Goal: Task Accomplishment & Management: Manage account settings

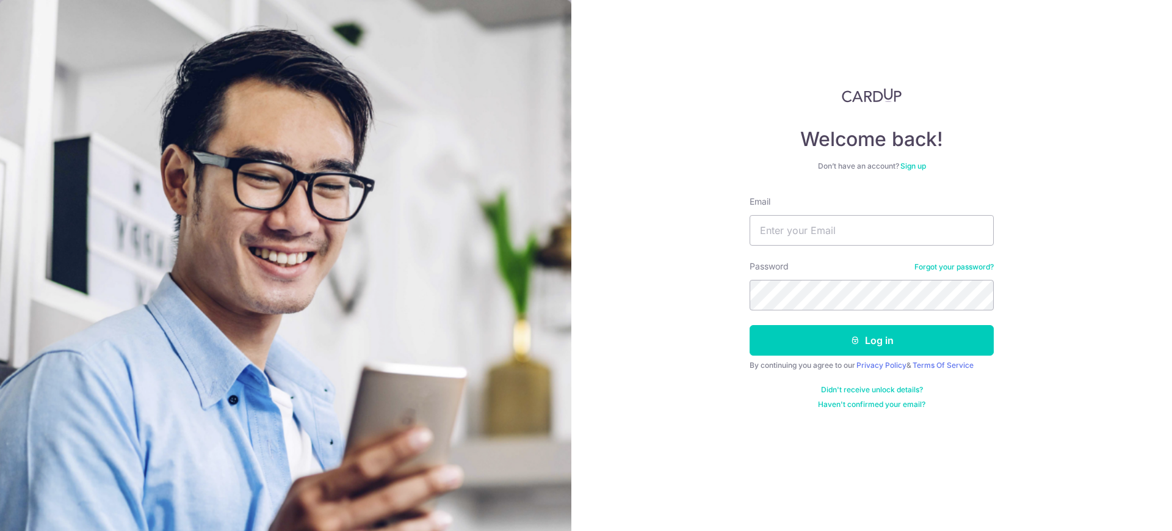
type input "[EMAIL_ADDRESS][DOMAIN_NAME]"
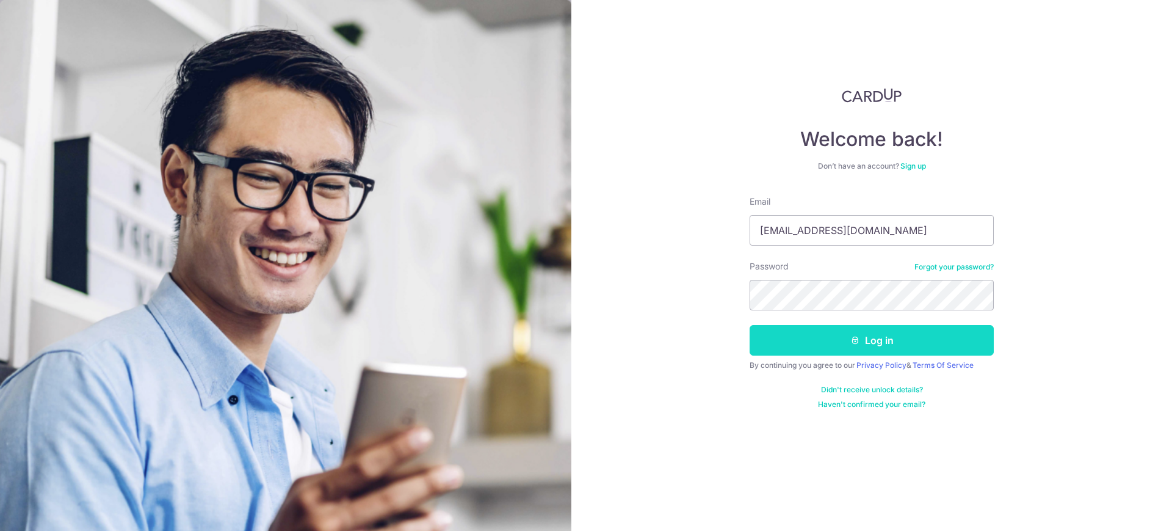
click at [872, 341] on button "Log in" at bounding box center [872, 340] width 244 height 31
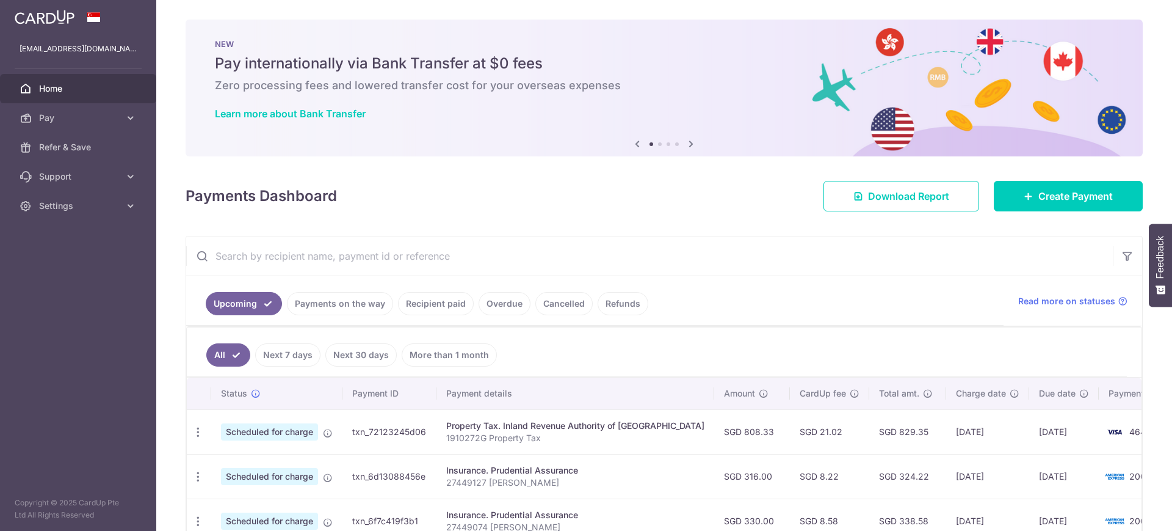
scroll to position [76, 0]
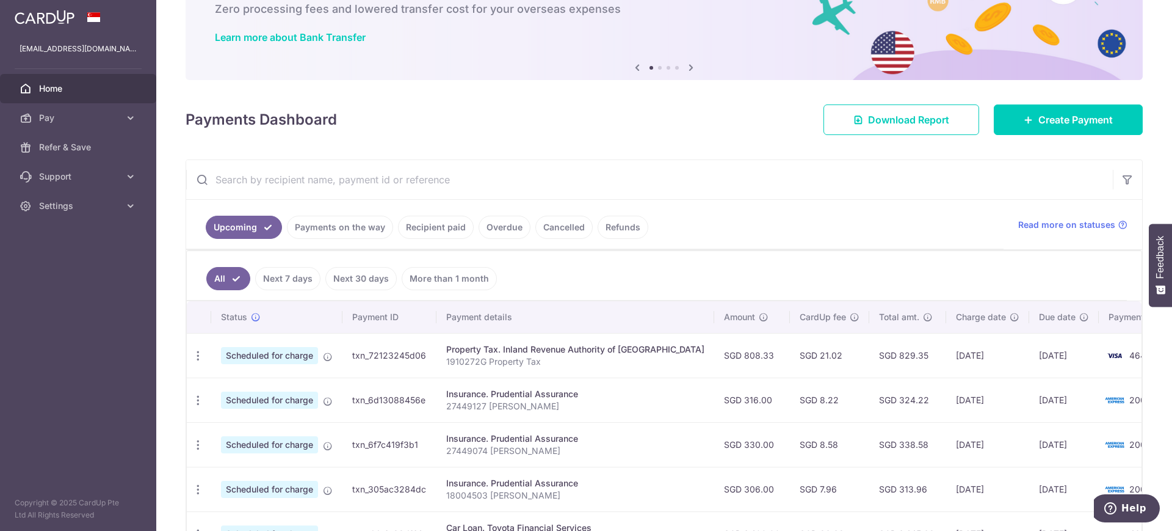
click at [417, 225] on link "Recipient paid" at bounding box center [436, 227] width 76 height 23
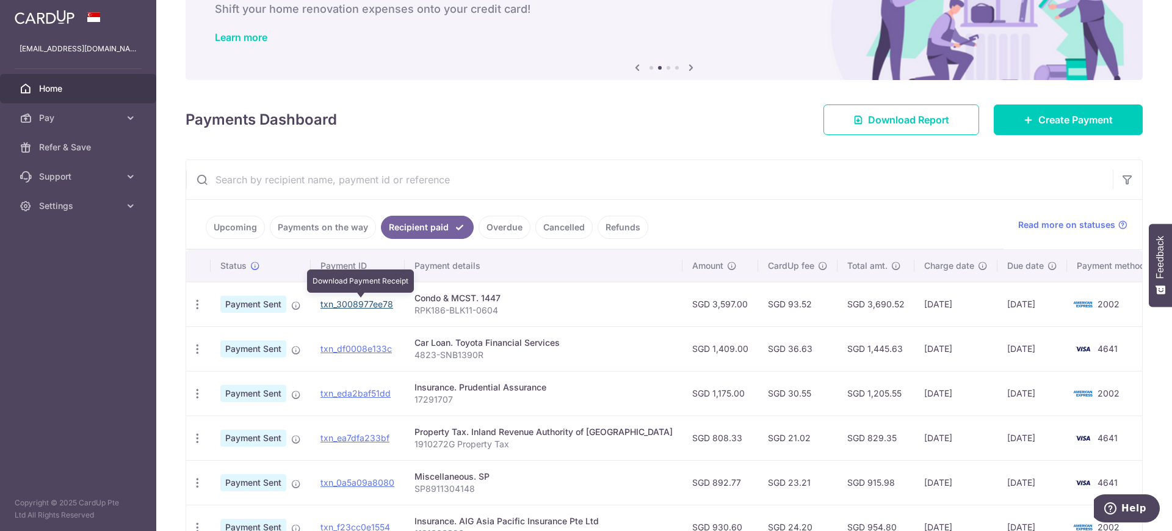
click at [343, 305] on link "txn_3008977ee78" at bounding box center [357, 304] width 73 height 10
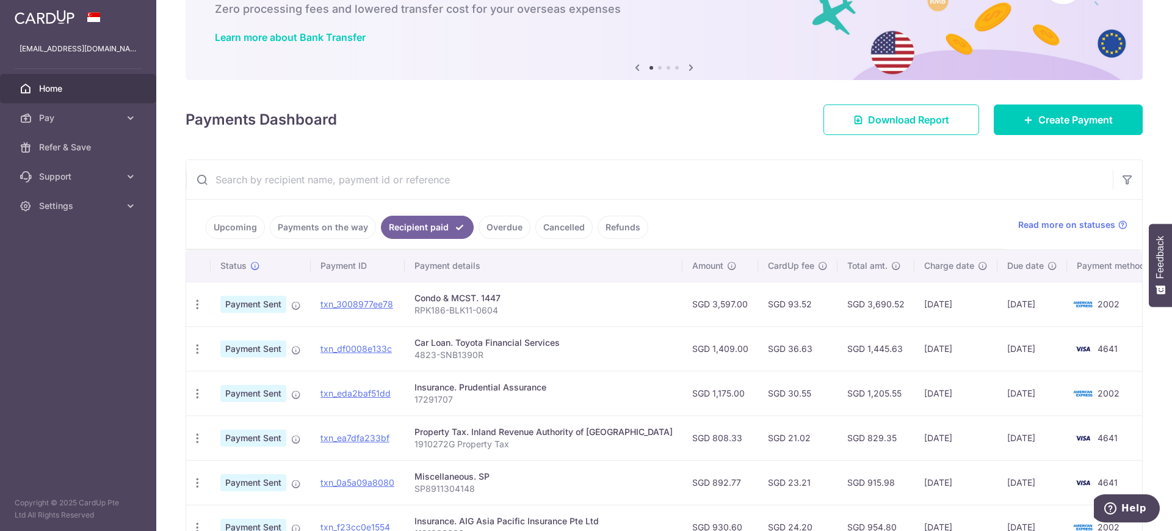
click at [234, 225] on link "Upcoming" at bounding box center [235, 227] width 59 height 23
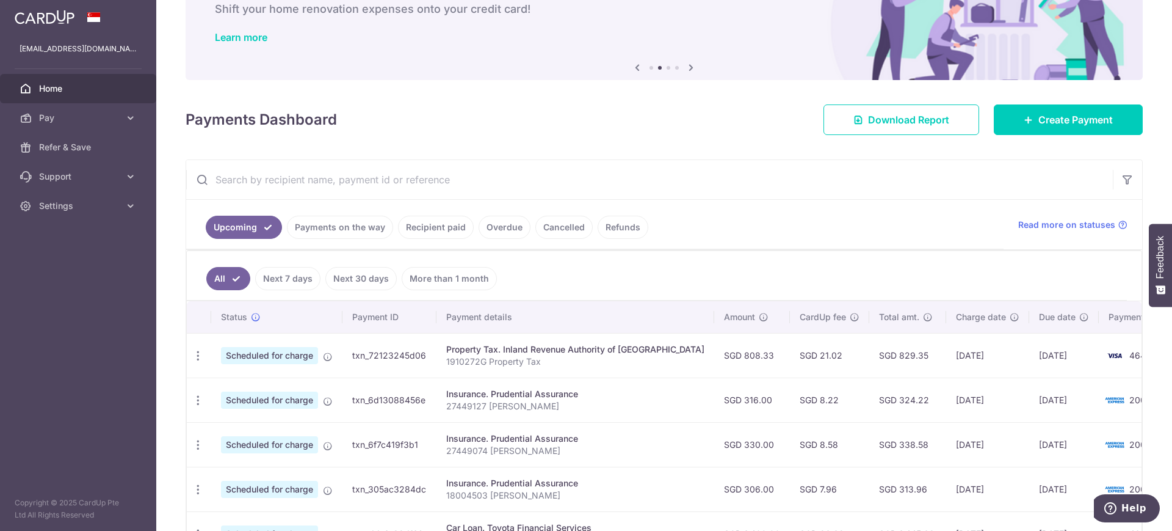
click at [429, 279] on link "More than 1 month" at bounding box center [449, 278] width 95 height 23
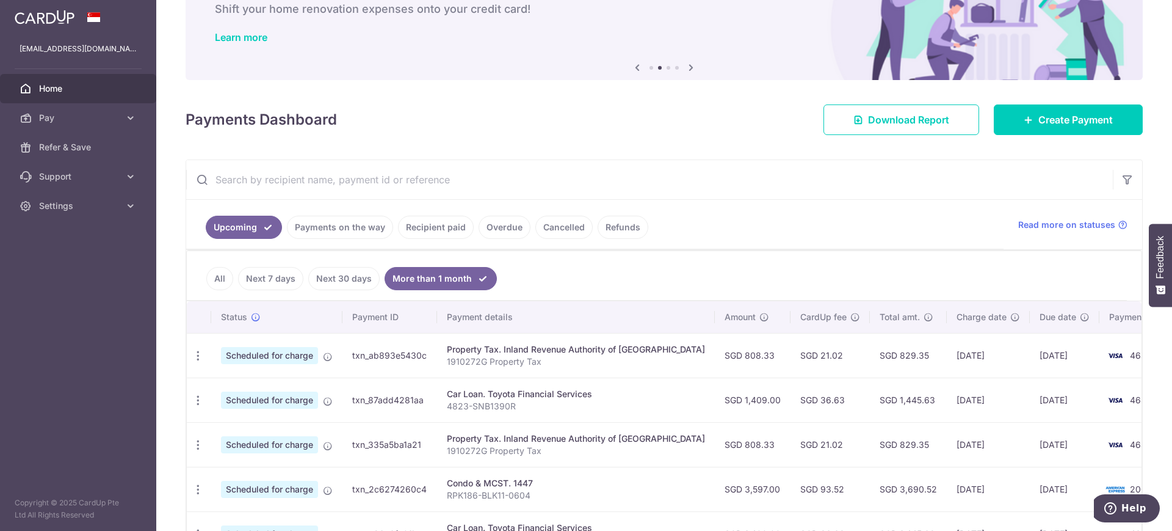
scroll to position [153, 0]
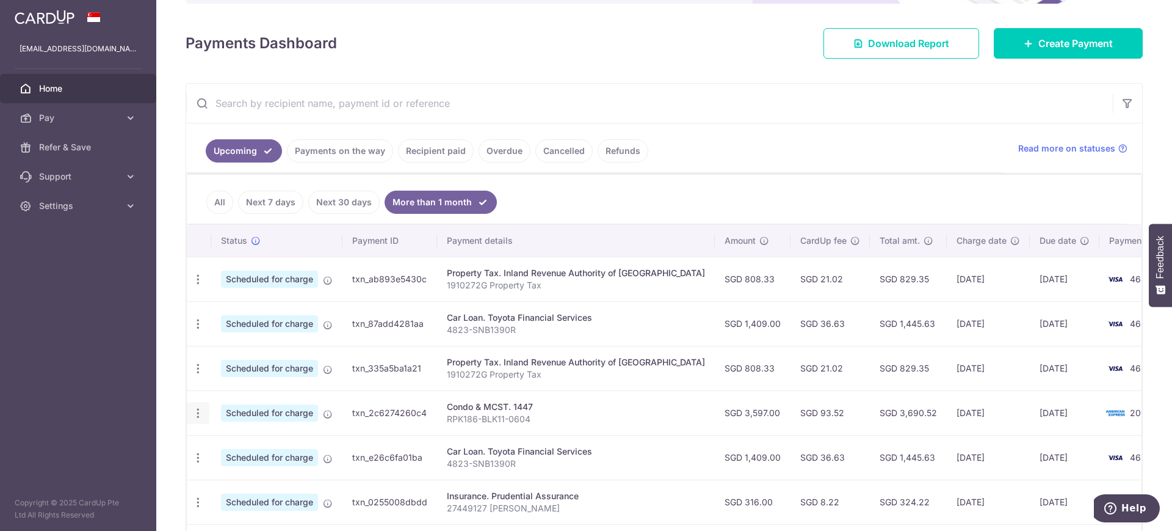
click at [196, 410] on icon "button" at bounding box center [198, 413] width 13 height 13
click at [229, 444] on span "Update payment" at bounding box center [263, 446] width 83 height 15
radio input "true"
type input "3,597.00"
type input "01/12/2025"
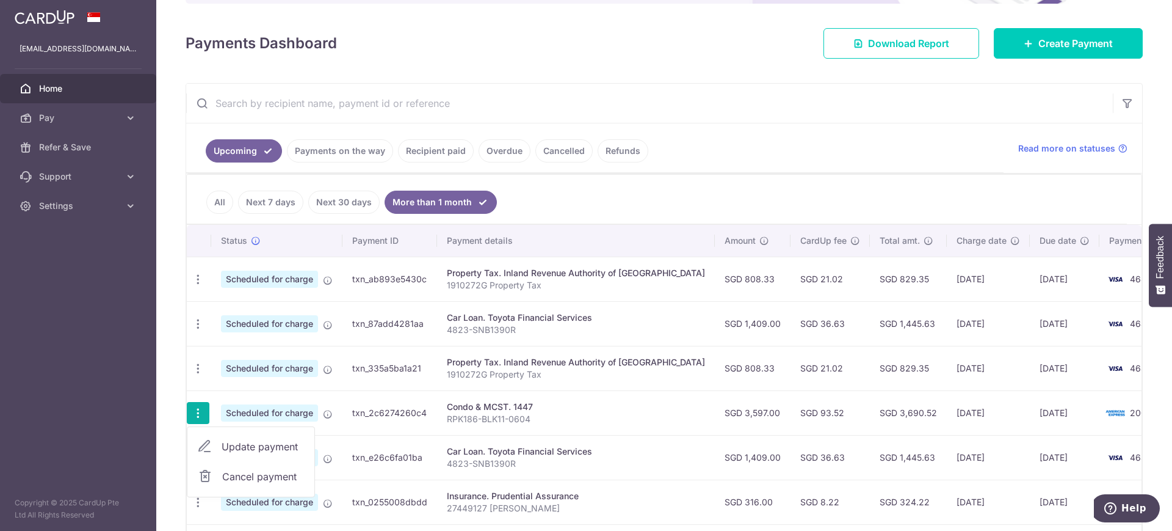
type input "RPK186-BLK11-0604"
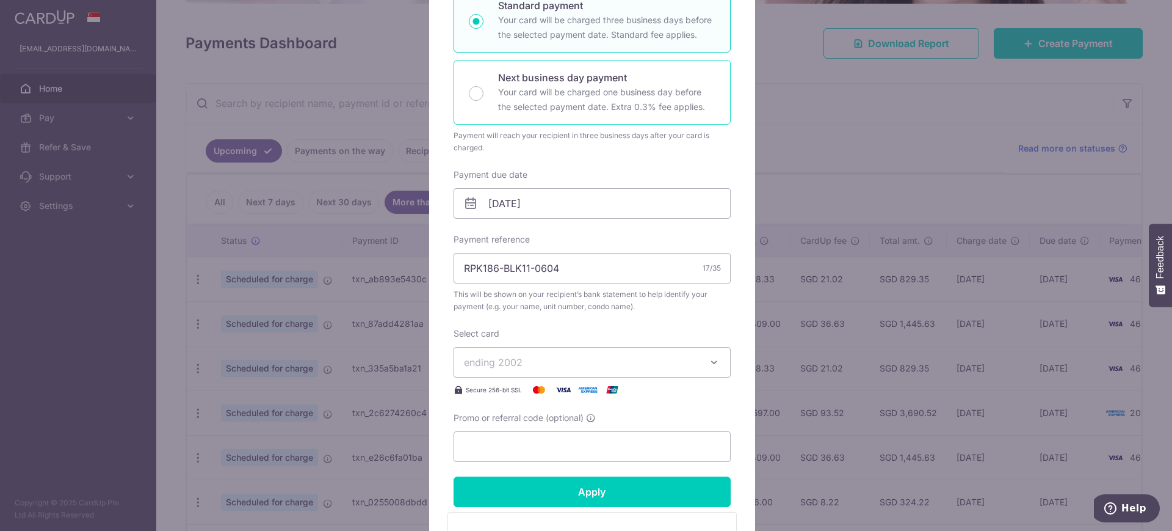
scroll to position [382, 0]
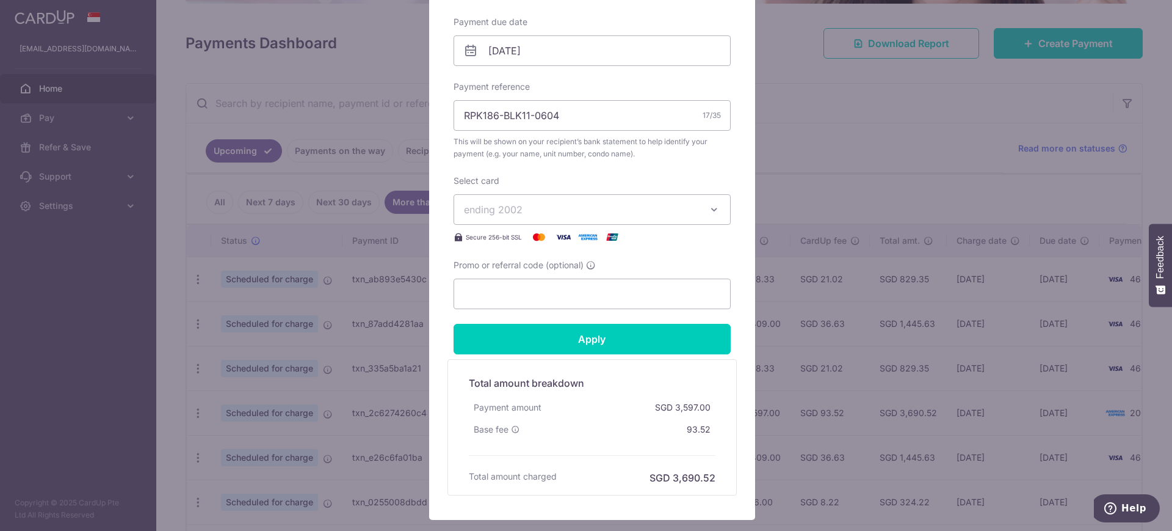
click at [709, 209] on icon "button" at bounding box center [714, 209] width 12 height 12
click at [515, 269] on span "**** 4641" at bounding box center [515, 266] width 45 height 15
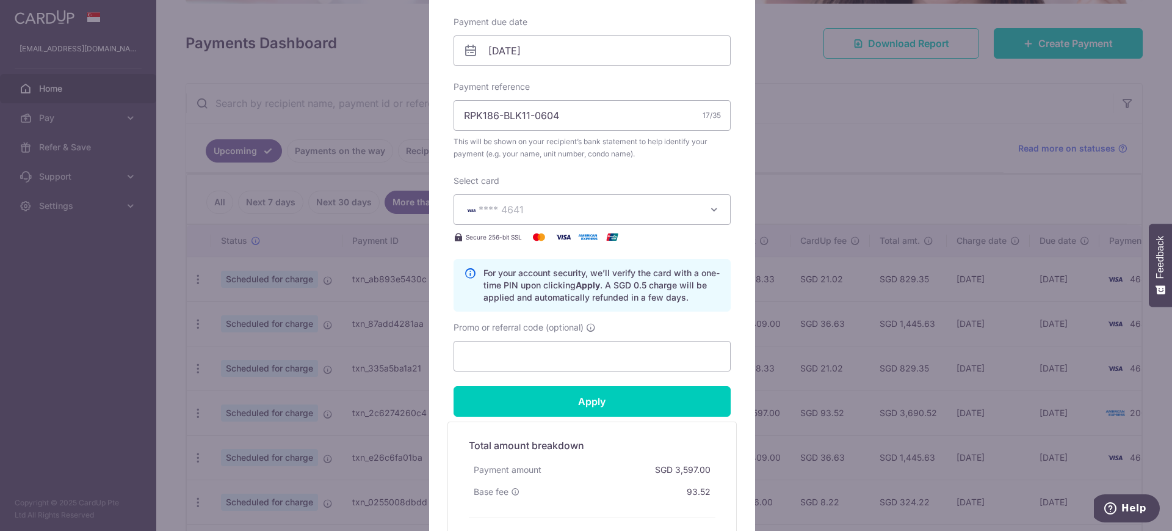
scroll to position [458, 0]
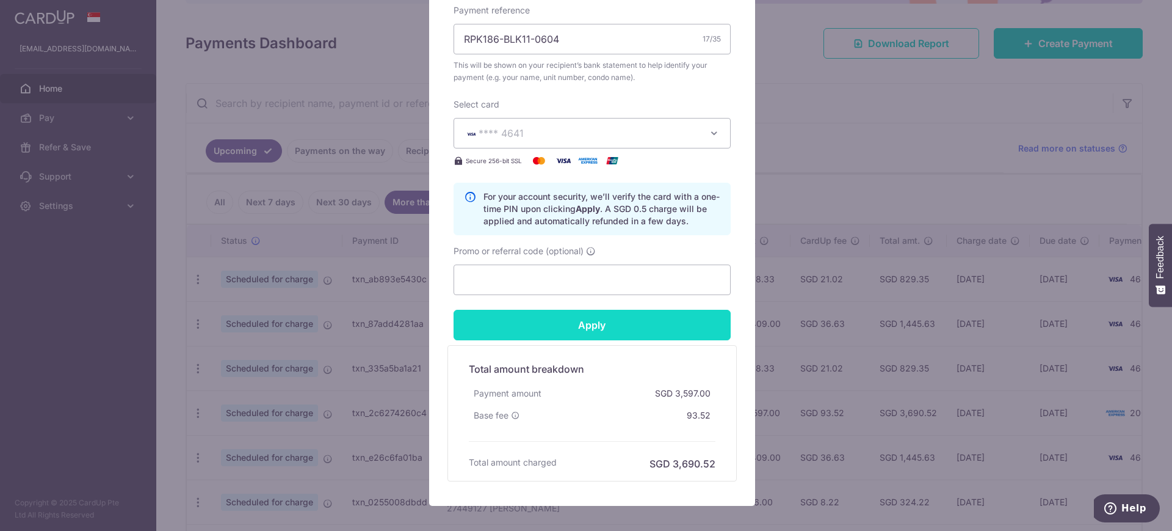
click at [582, 327] on input "Apply" at bounding box center [592, 325] width 277 height 31
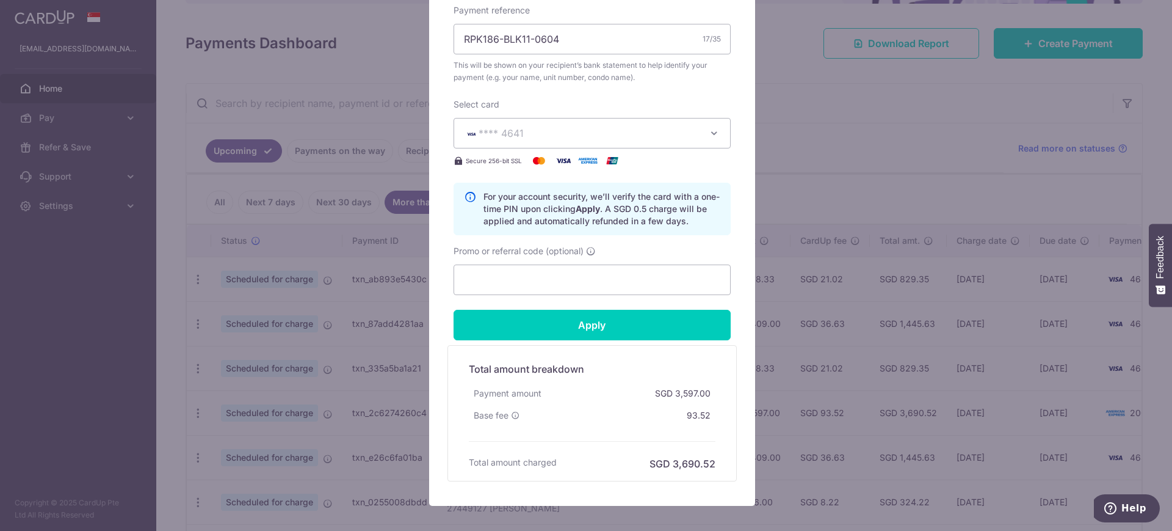
type input "Successfully Applied"
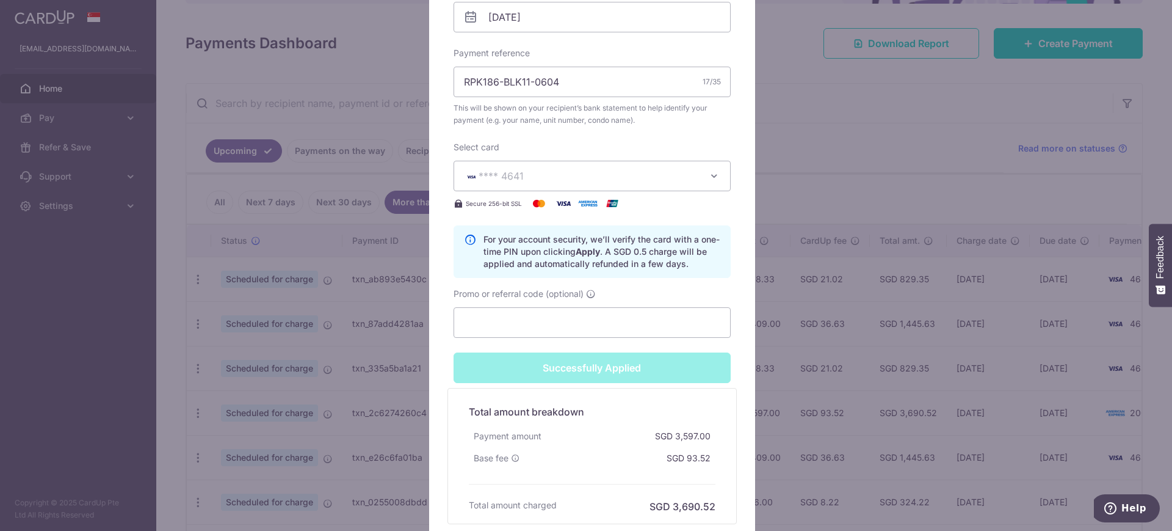
scroll to position [501, 0]
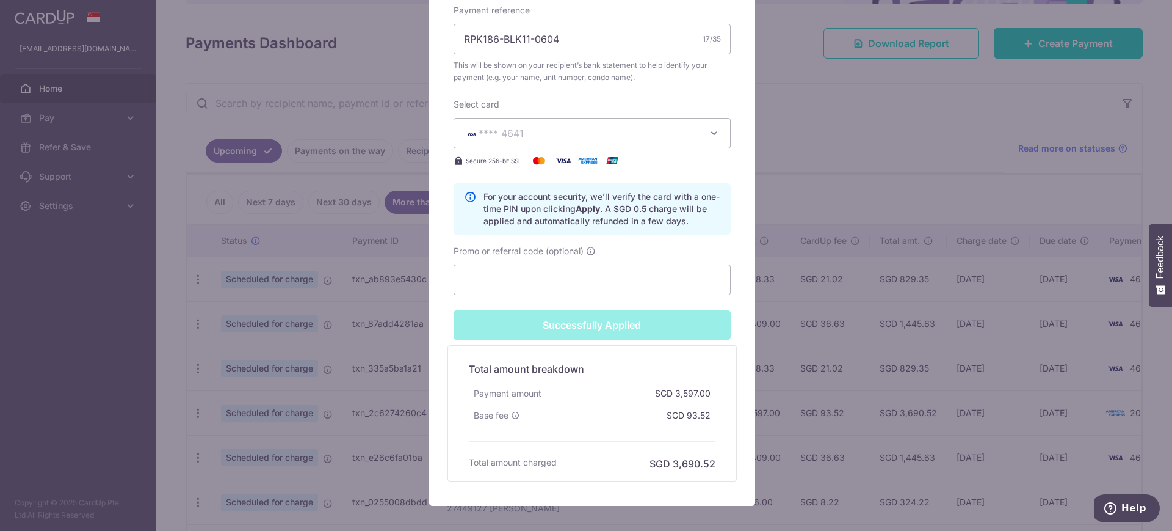
click at [780, 128] on div "Edit payment By clicking apply, you will make changes to all payments to 1447 s…" at bounding box center [586, 265] width 1172 height 531
